Goal: Task Accomplishment & Management: Complete application form

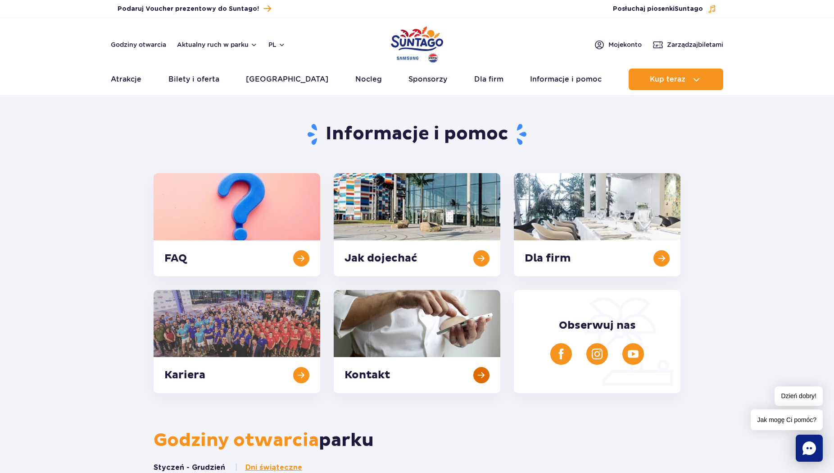
click at [405, 374] on link at bounding box center [417, 341] width 167 height 103
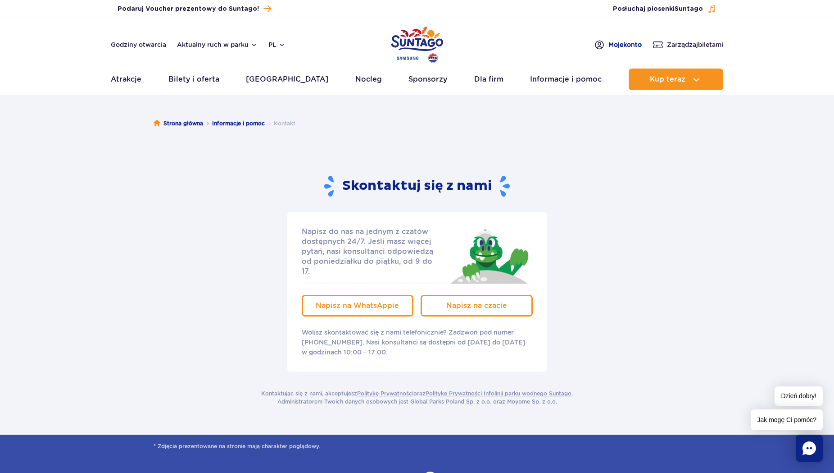
click at [622, 40] on span "Moje konto" at bounding box center [625, 44] width 33 height 9
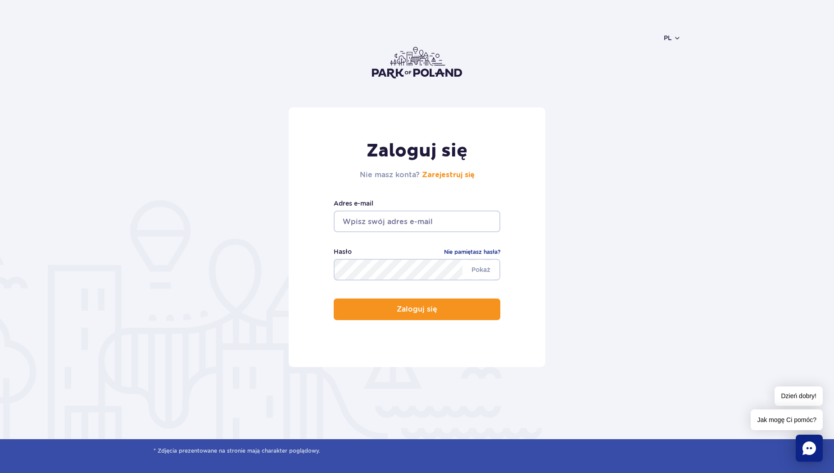
click at [420, 226] on input "email" at bounding box center [417, 221] width 167 height 22
type input "[EMAIL_ADDRESS][DOMAIN_NAME]"
click at [437, 174] on link "Zarejestruj się" at bounding box center [448, 174] width 53 height 7
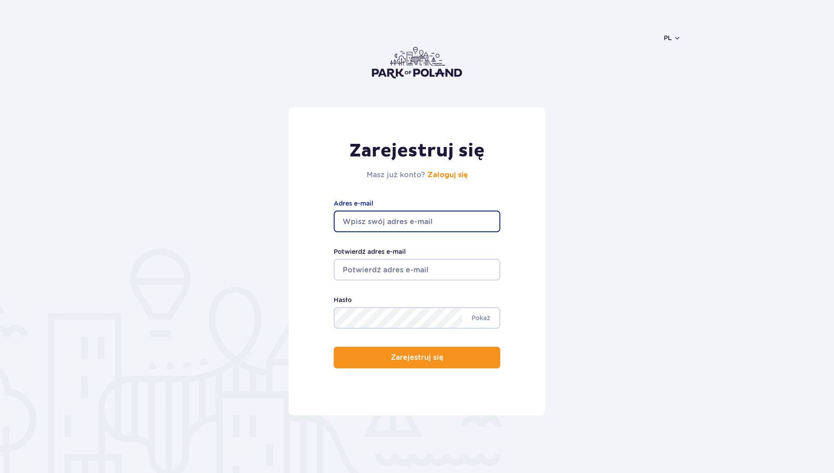
click at [409, 223] on input "Adres e-mail" at bounding box center [417, 221] width 167 height 22
drag, startPoint x: 370, startPoint y: 223, endPoint x: 327, endPoint y: 224, distance: 43.3
click at [334, 224] on input "aneat" at bounding box center [417, 221] width 167 height 22
drag, startPoint x: 430, startPoint y: 223, endPoint x: 293, endPoint y: 223, distance: 137.0
click at [334, 223] on input "anetatom@wp.pl" at bounding box center [417, 221] width 167 height 22
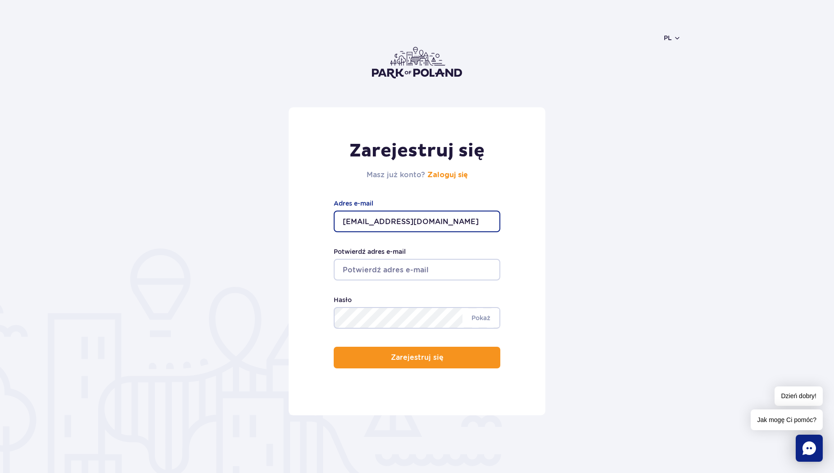
type input "anetatom@wp.pl"
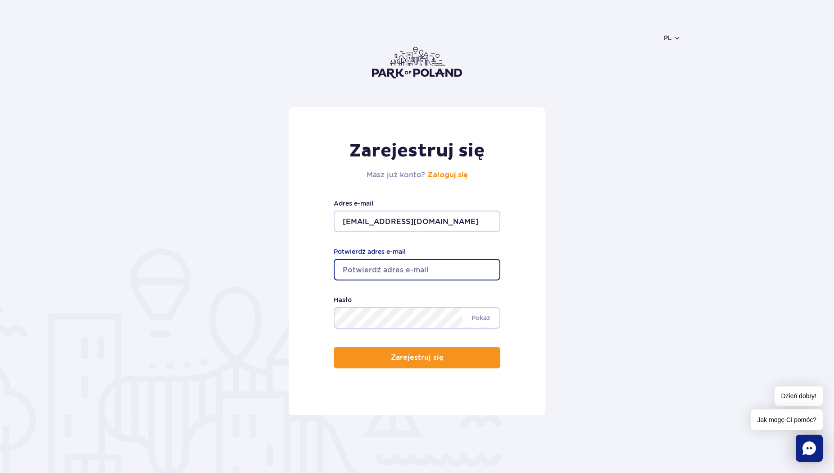
click at [352, 260] on input "Potwierdź adres e-mail" at bounding box center [417, 270] width 167 height 22
paste input "anetatom@wp.pl"
type input "[EMAIL_ADDRESS][DOMAIN_NAME]"
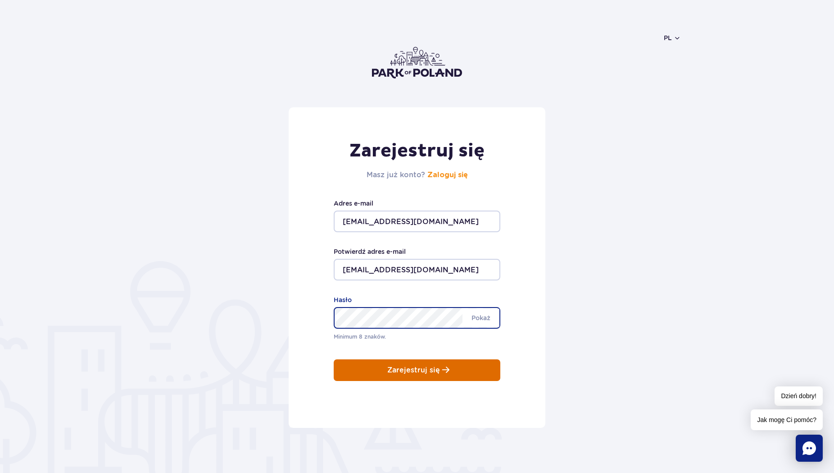
click at [421, 374] on div "Zarejestruj się Masz już konto? Zaloguj się anetatom@wp.pl Adres e-mail anetato…" at bounding box center [417, 267] width 257 height 320
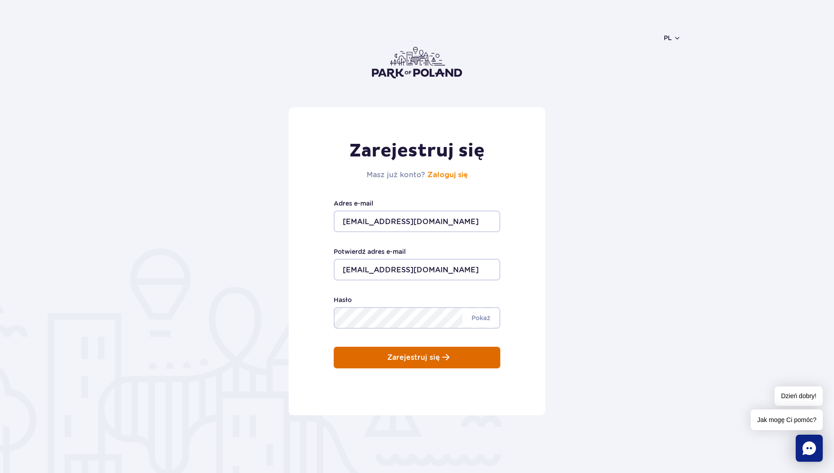
click at [421, 355] on p "Zarejestruj się" at bounding box center [413, 357] width 53 height 8
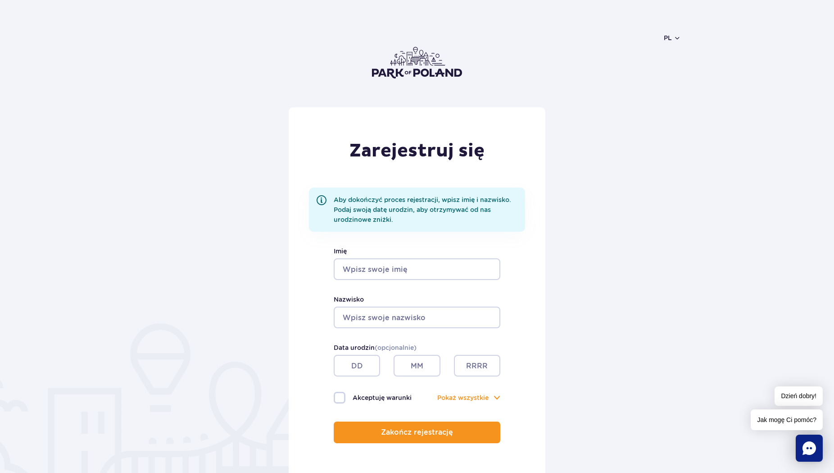
click at [408, 271] on input "Imię" at bounding box center [417, 269] width 167 height 22
type input "Aneta"
click at [409, 325] on input "Nazwisko" at bounding box center [417, 317] width 167 height 22
type input "Włodarczyk"
click at [365, 370] on input "text" at bounding box center [357, 366] width 46 height 22
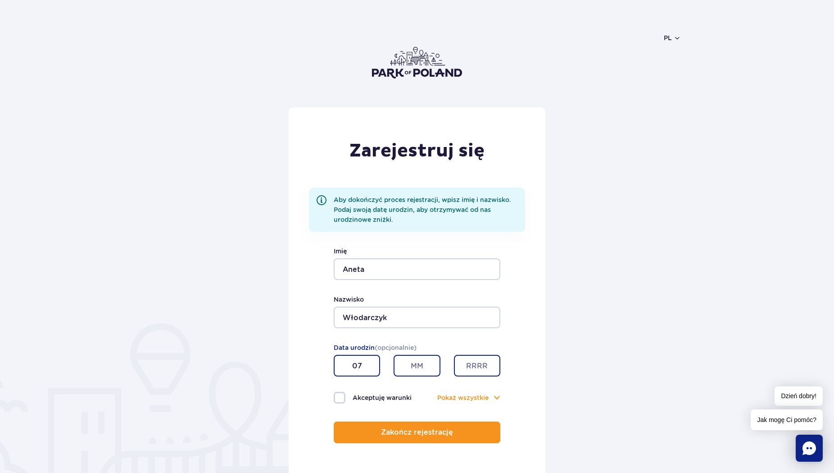
type input "07"
click at [400, 372] on input "text" at bounding box center [417, 366] width 46 height 22
type input "01"
click at [466, 373] on input "text" at bounding box center [477, 366] width 46 height 22
type input "1983"
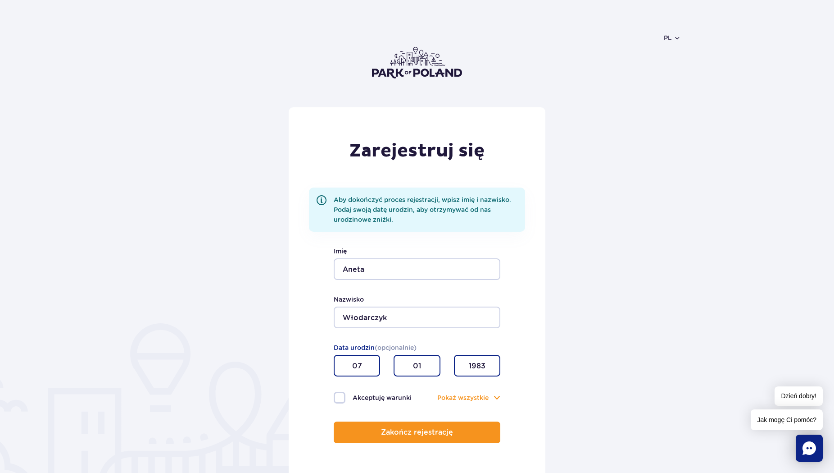
click at [365, 396] on label "Akceptuję warunki" at bounding box center [375, 397] width 83 height 12
click at [344, 393] on input "Akceptuję warunki" at bounding box center [339, 392] width 10 height 2
checkbox input "true"
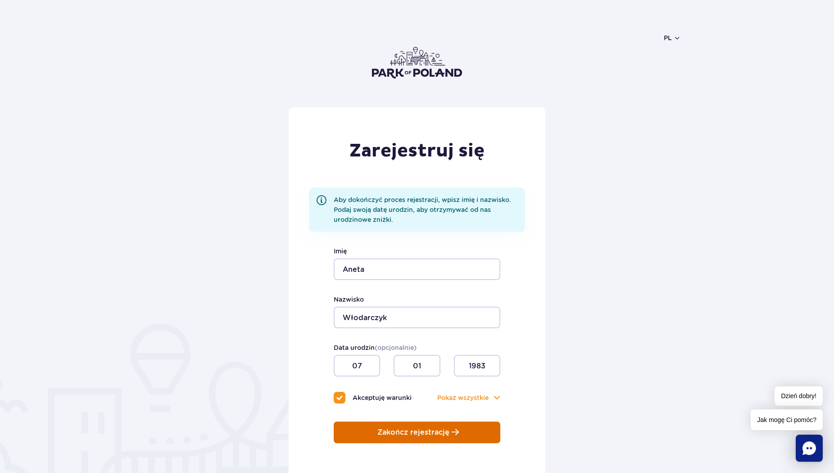
click at [413, 432] on p "Zakończ rejestrację" at bounding box center [414, 432] width 72 height 8
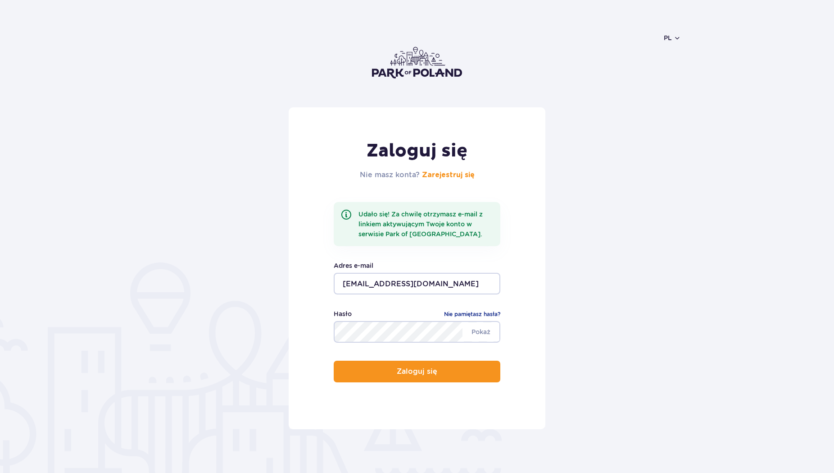
scroll to position [138, 0]
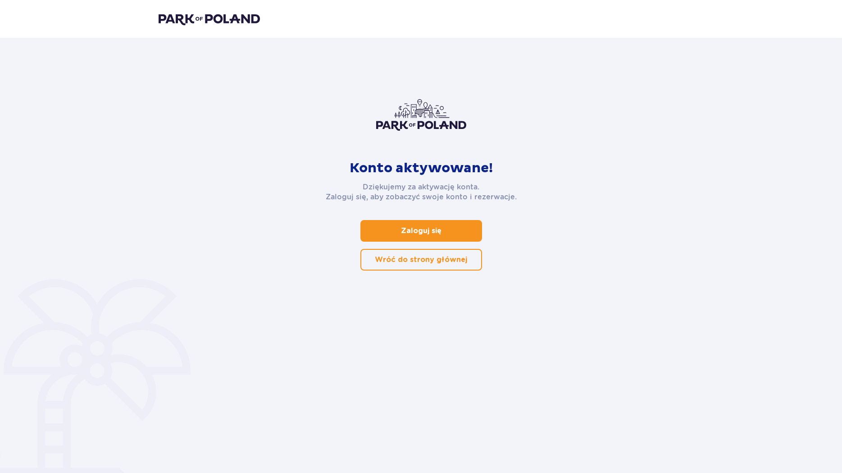
click at [416, 228] on p "Zaloguj się" at bounding box center [421, 231] width 41 height 10
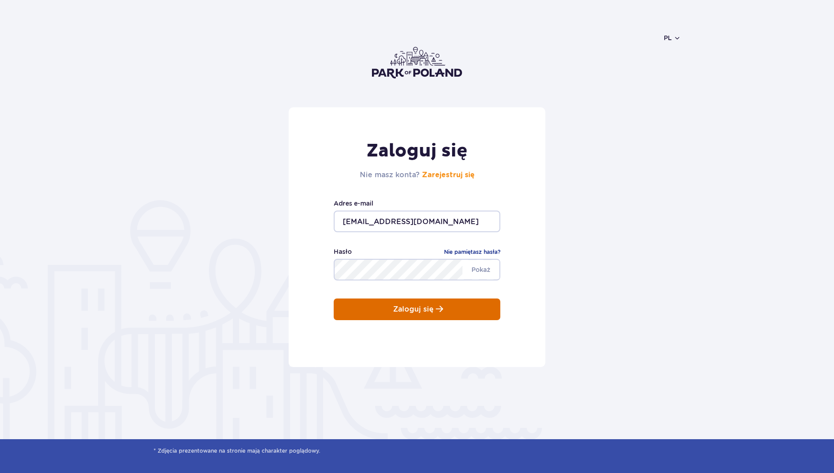
click at [432, 318] on button "Zaloguj się" at bounding box center [417, 309] width 167 height 22
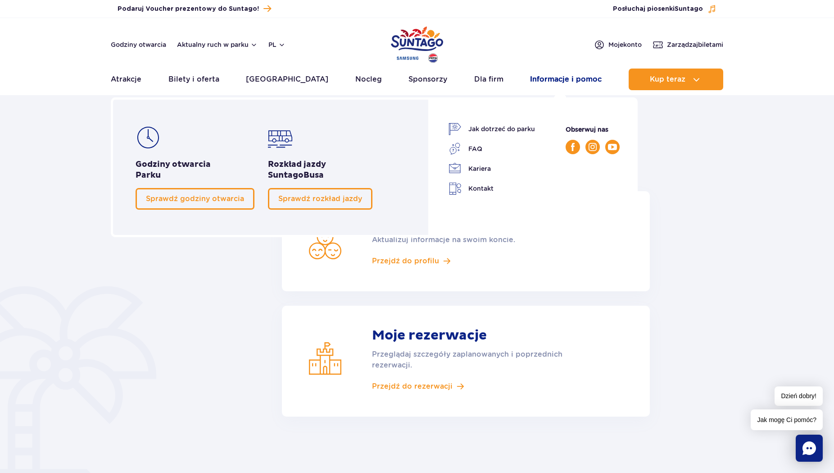
click at [540, 82] on link "Informacje i pomoc" at bounding box center [566, 79] width 72 height 22
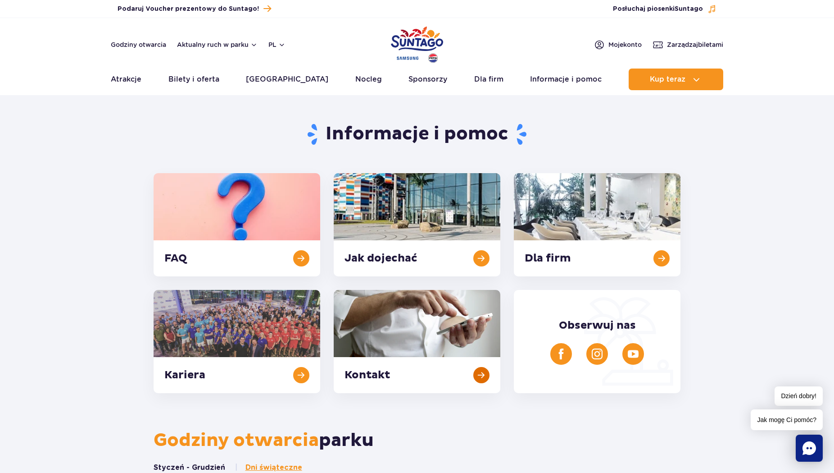
click at [396, 372] on link at bounding box center [417, 341] width 167 height 103
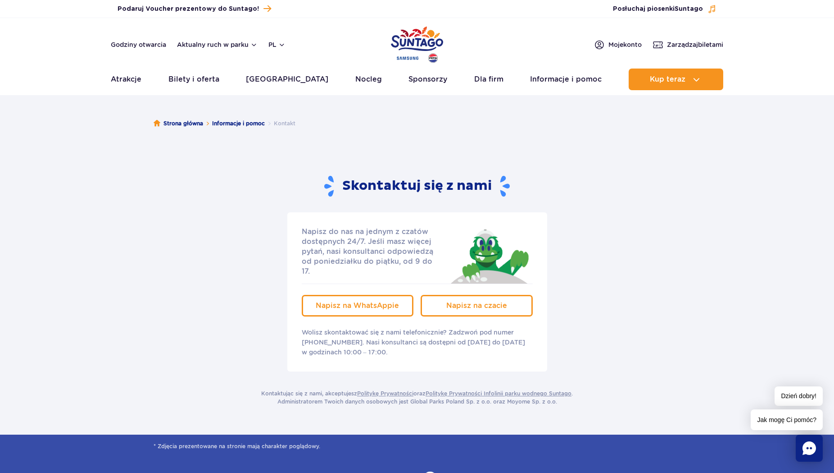
click at [454, 301] on span "Napisz na czacie" at bounding box center [476, 305] width 61 height 9
